Goal: Task Accomplishment & Management: Manage account settings

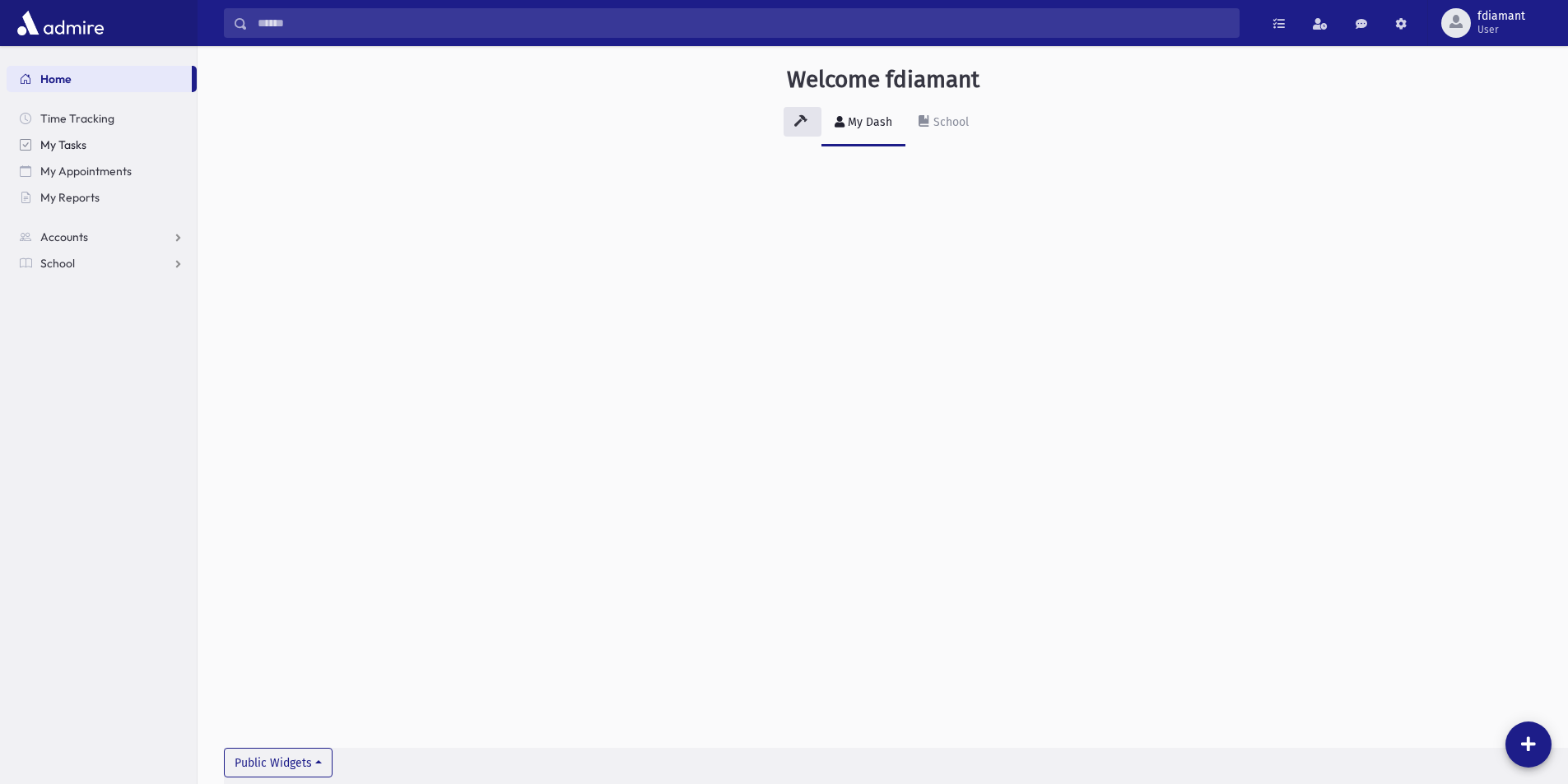
click at [36, 142] on link "My Tasks" at bounding box center [102, 144] width 190 height 26
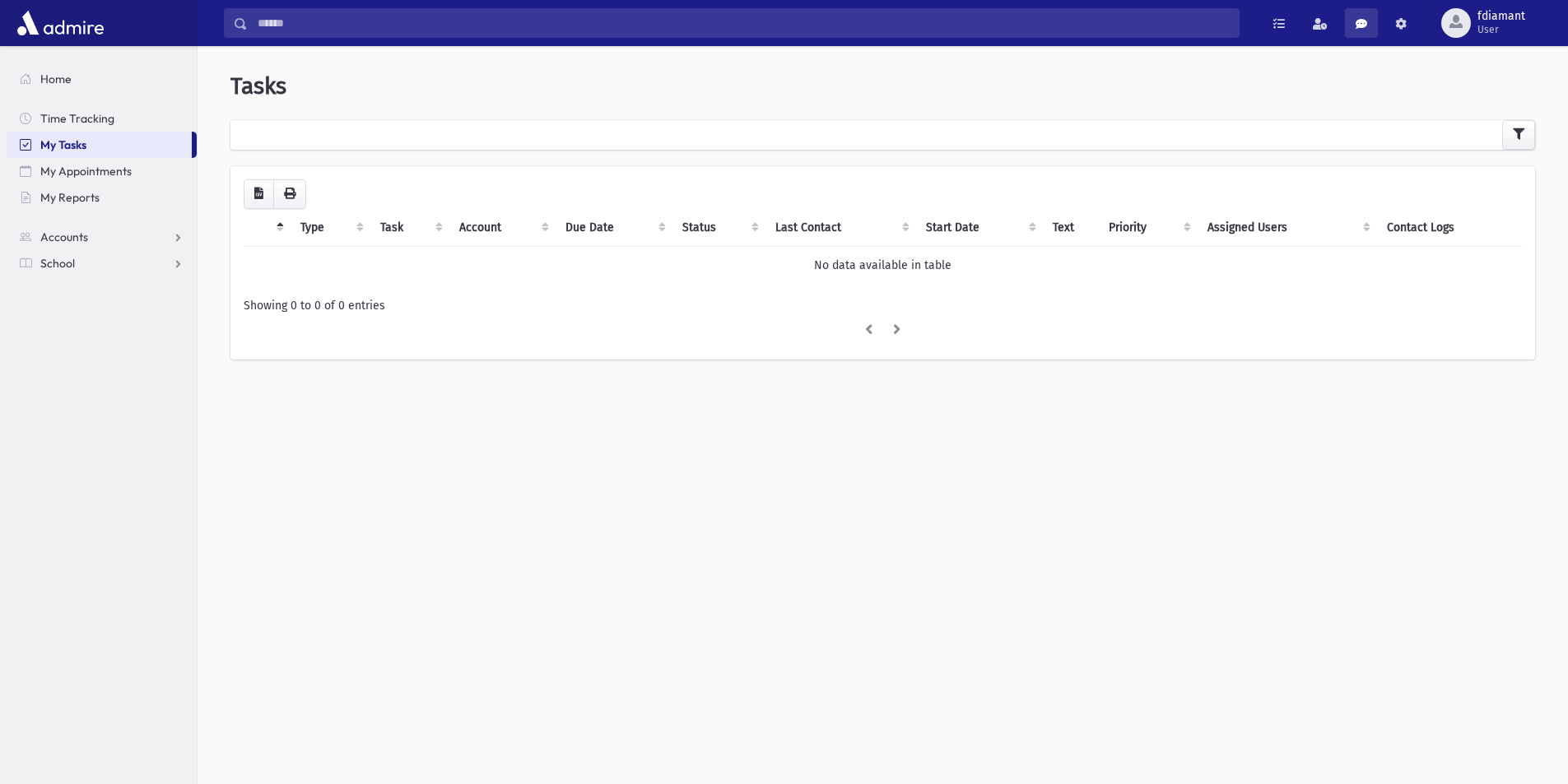
click at [1364, 30] on link at bounding box center [1361, 23] width 33 height 30
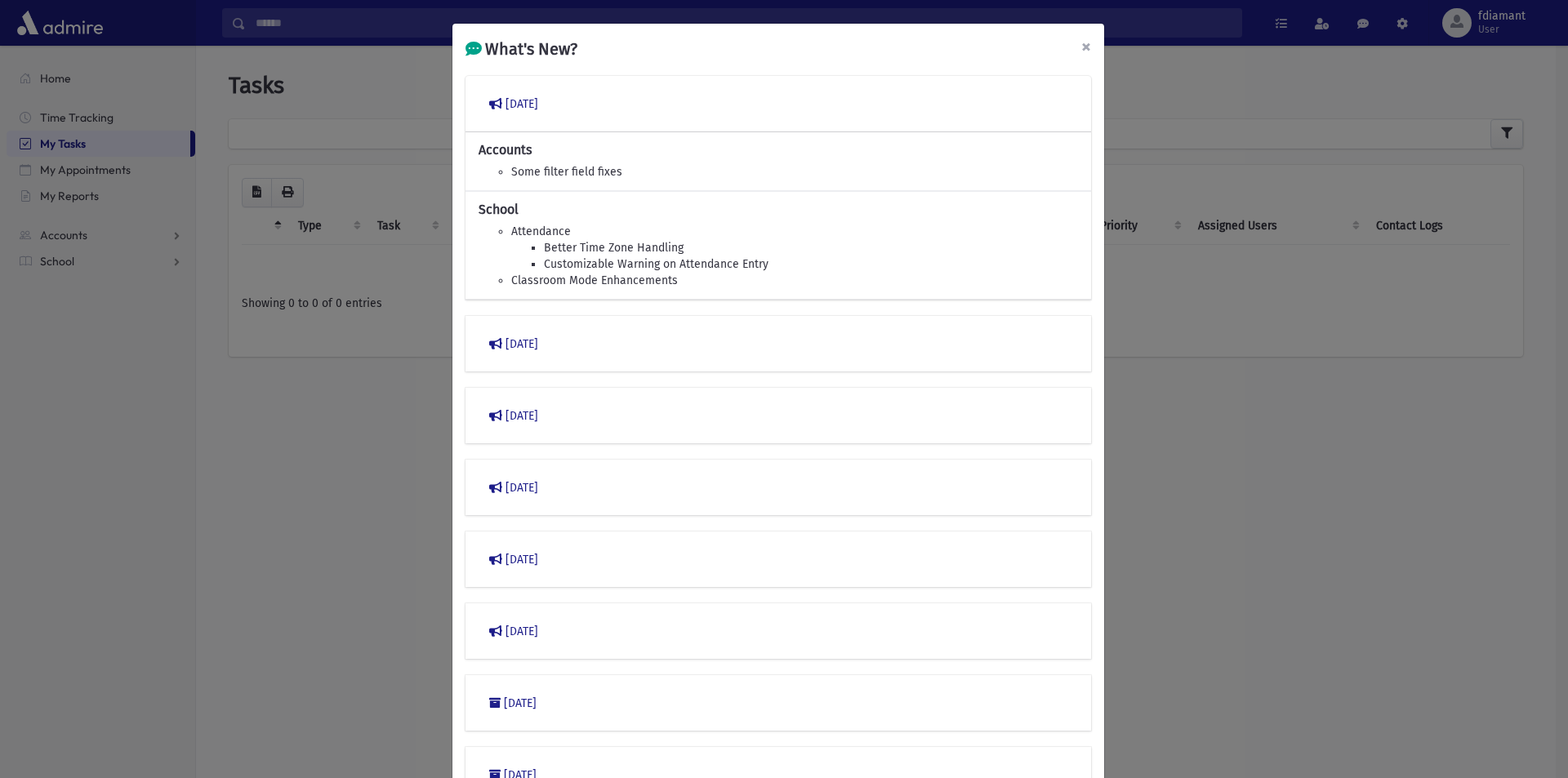
click at [1081, 45] on span "×" at bounding box center [1086, 46] width 10 height 23
